Goal: Transaction & Acquisition: Purchase product/service

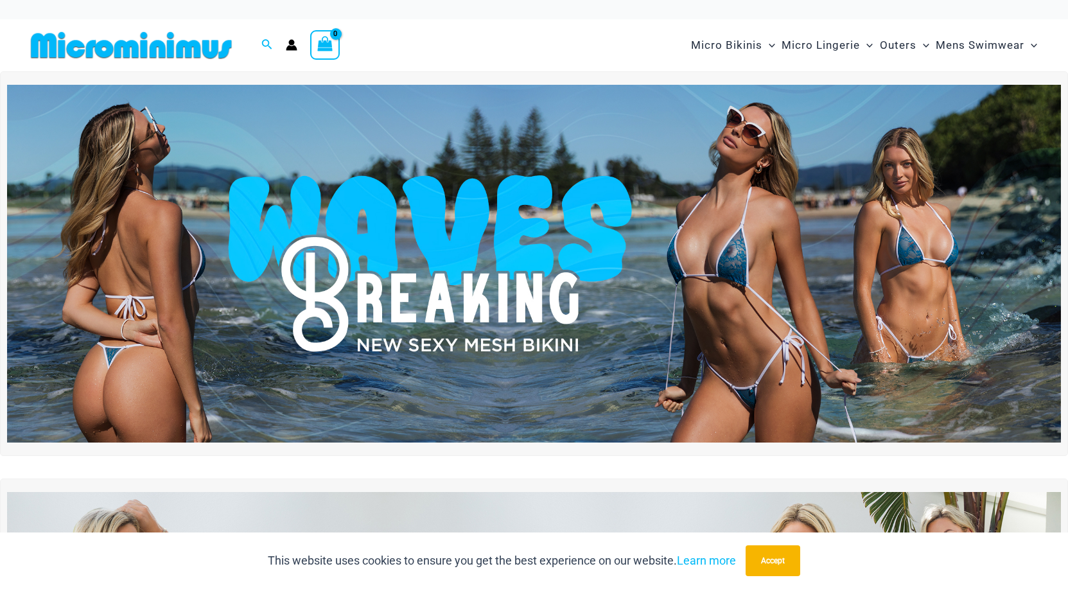
click at [743, 225] on img at bounding box center [534, 264] width 1054 height 358
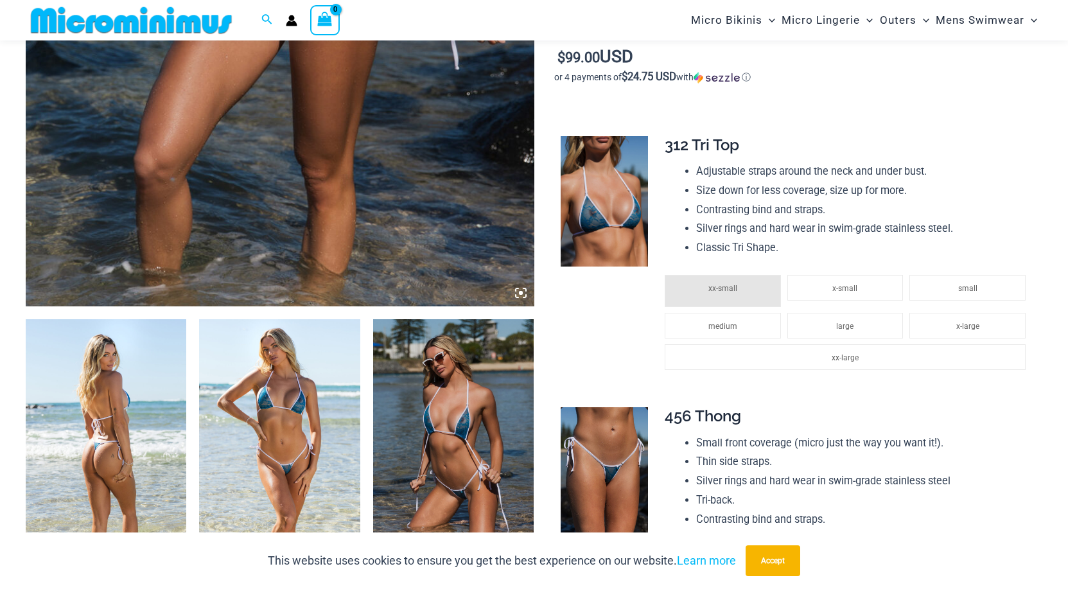
scroll to position [590, 0]
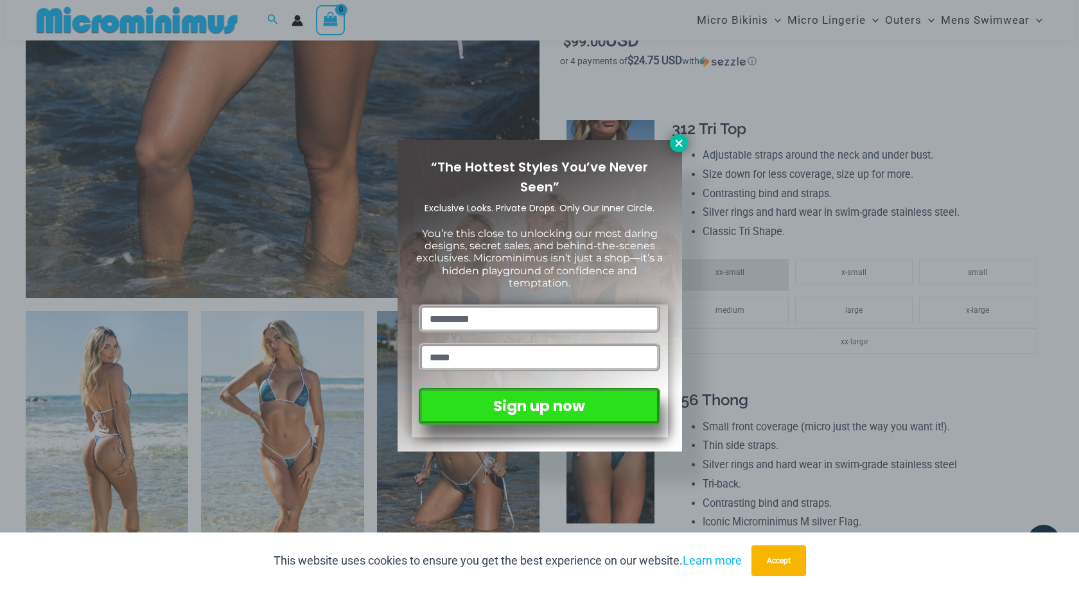
click at [678, 139] on icon at bounding box center [679, 143] width 12 height 12
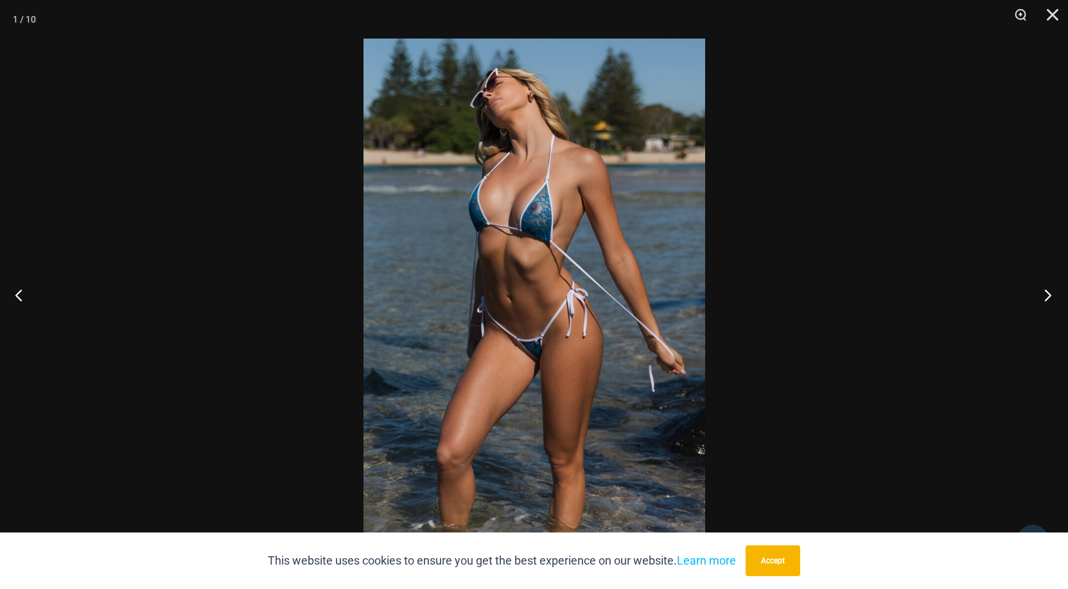
click at [1045, 294] on button "Next" at bounding box center [1044, 295] width 48 height 64
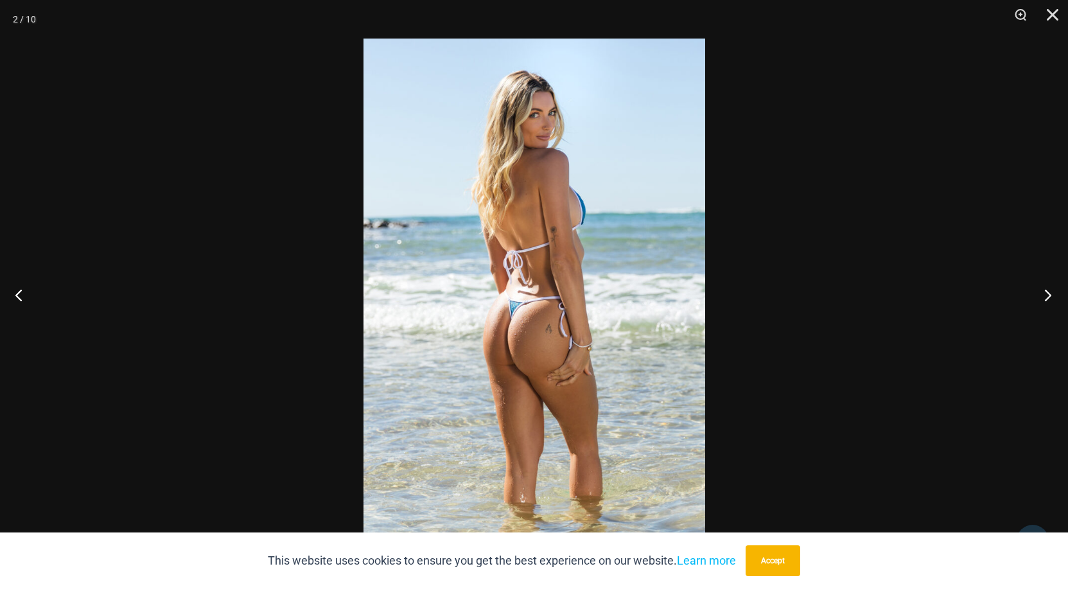
click at [1045, 294] on button "Next" at bounding box center [1044, 295] width 48 height 64
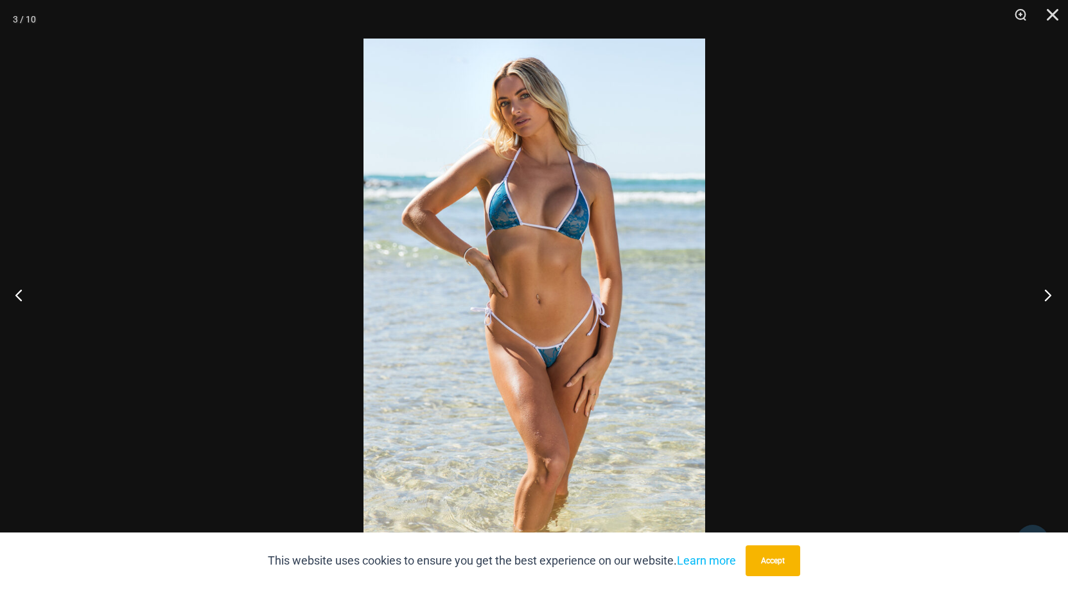
click at [1045, 294] on button "Next" at bounding box center [1044, 295] width 48 height 64
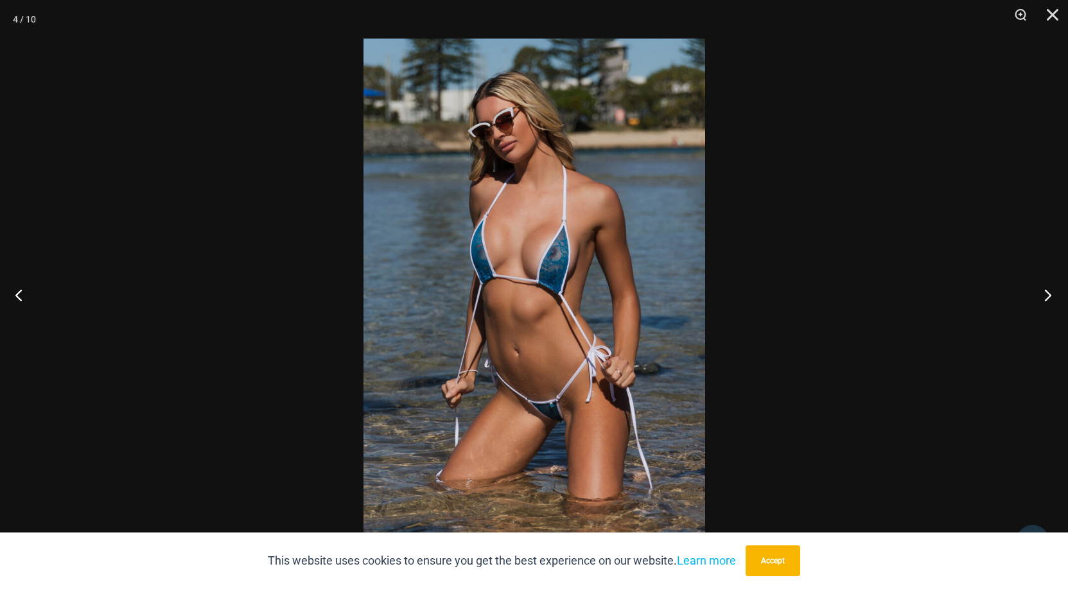
click at [1045, 294] on button "Next" at bounding box center [1044, 295] width 48 height 64
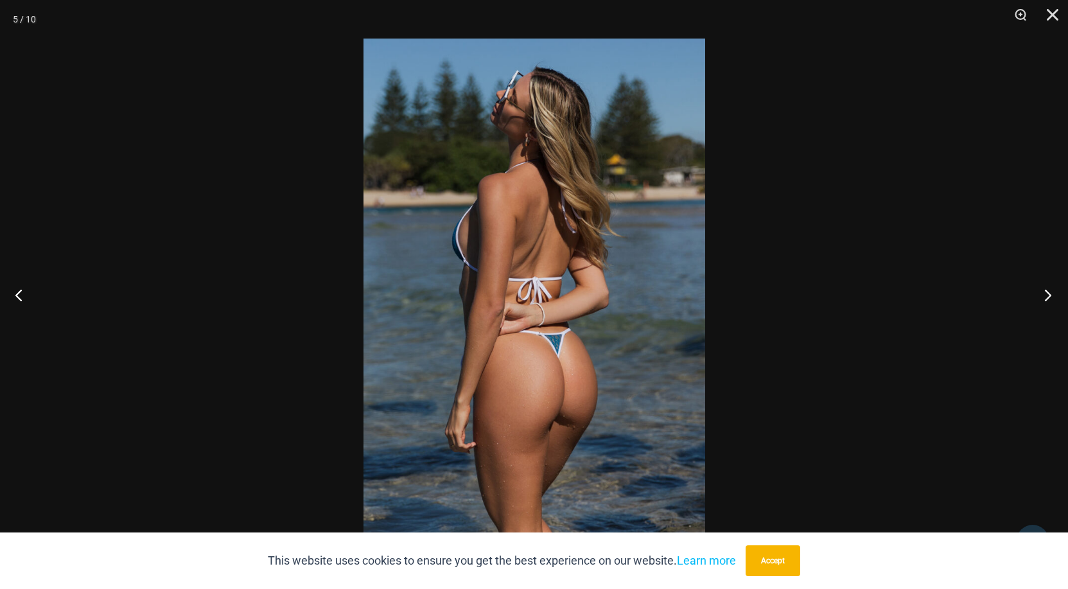
click at [1045, 294] on button "Next" at bounding box center [1044, 295] width 48 height 64
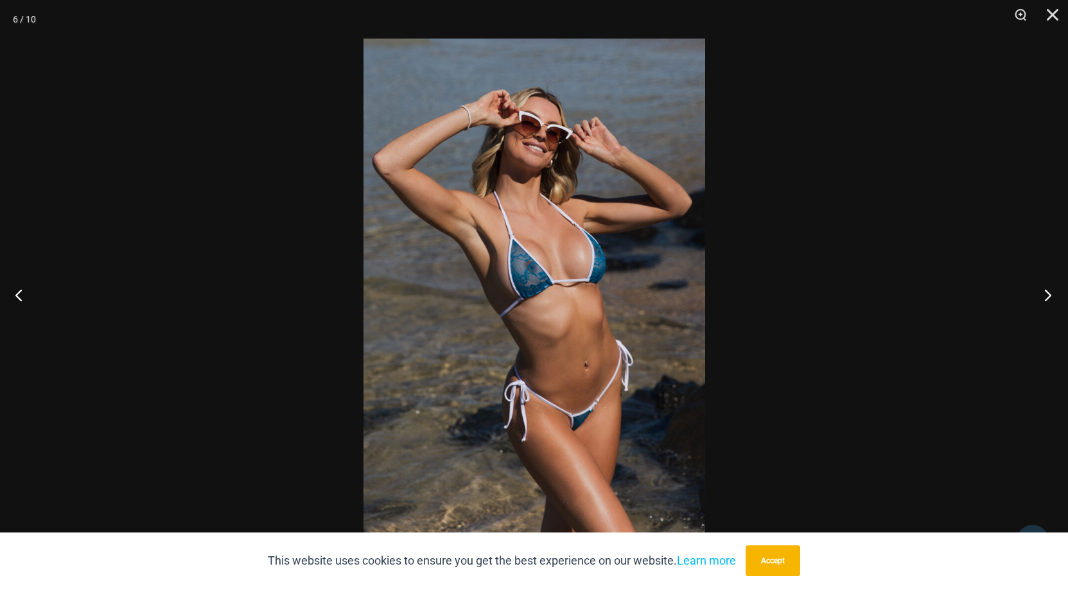
click at [1045, 294] on button "Next" at bounding box center [1044, 295] width 48 height 64
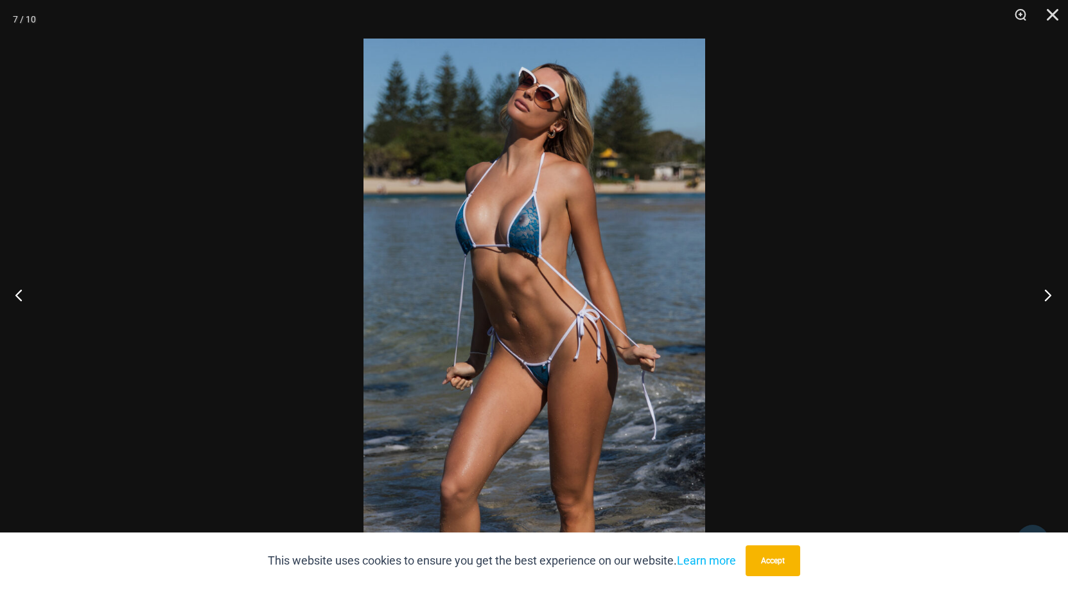
click at [1045, 294] on button "Next" at bounding box center [1044, 295] width 48 height 64
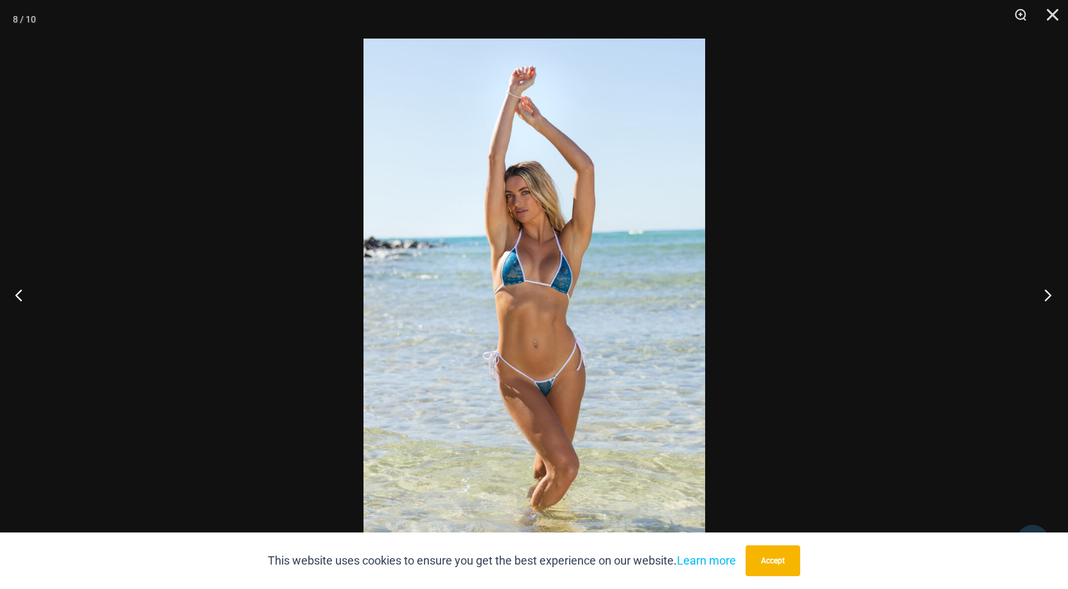
click at [1045, 294] on button "Next" at bounding box center [1044, 295] width 48 height 64
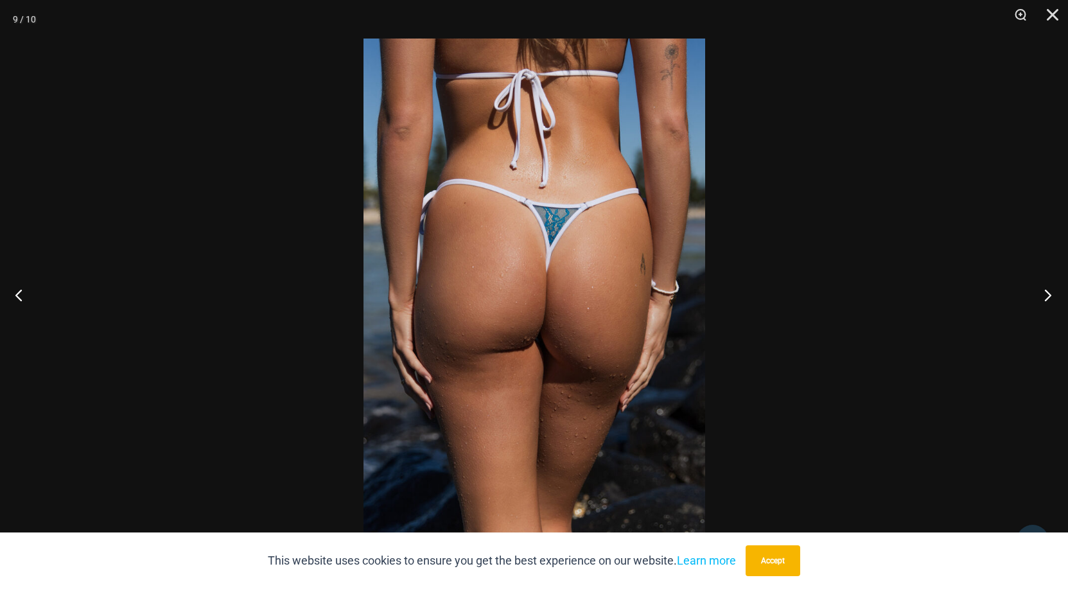
click at [1045, 294] on button "Next" at bounding box center [1044, 295] width 48 height 64
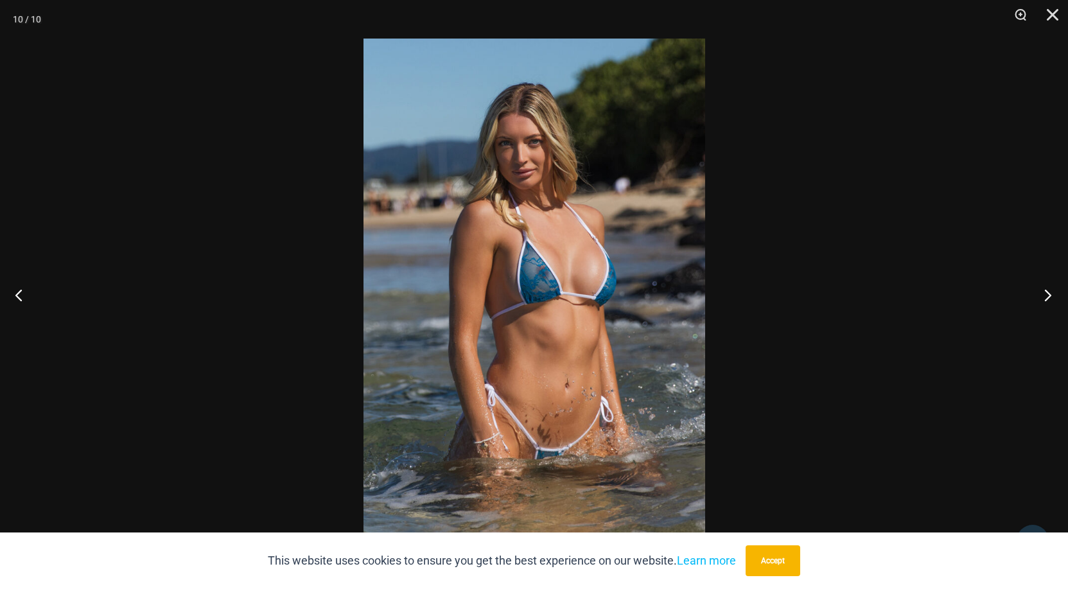
click at [1050, 294] on button "Next" at bounding box center [1044, 295] width 48 height 64
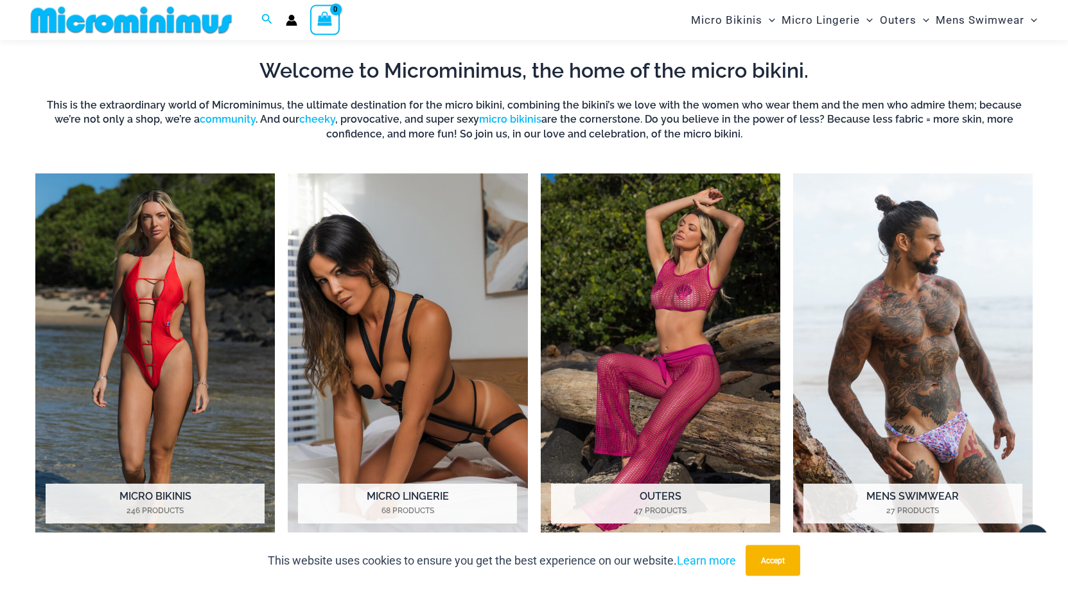
scroll to position [1000, 0]
